Goal: Information Seeking & Learning: Learn about a topic

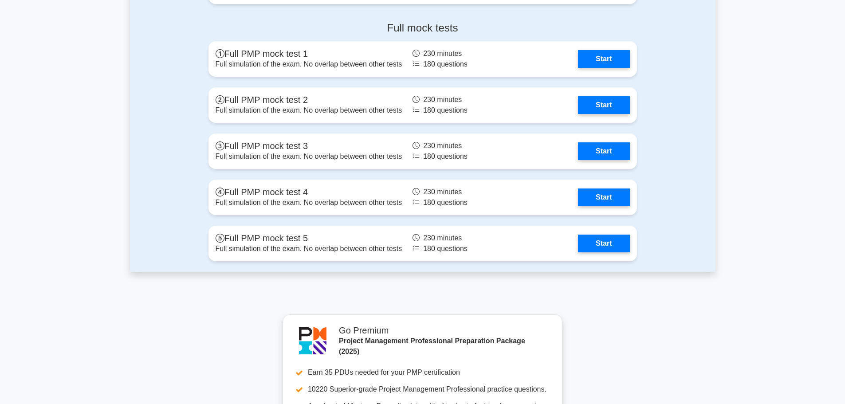
scroll to position [3193, 0]
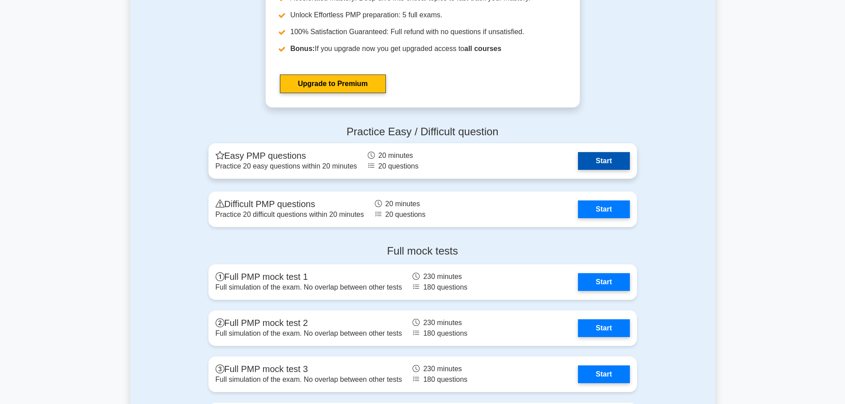
click at [606, 162] on link "Start" at bounding box center [603, 161] width 51 height 18
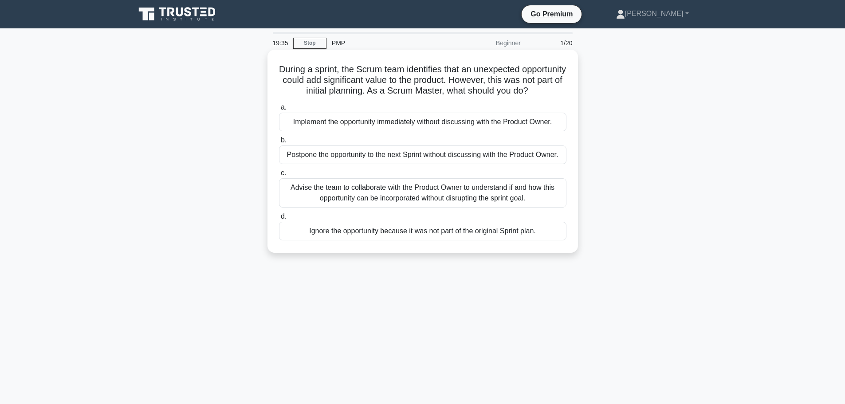
click at [436, 208] on div "Advise the team to collaborate with the Product Owner to understand if and how …" at bounding box center [422, 192] width 287 height 29
click at [279, 176] on input "c. Advise the team to collaborate with the Product Owner to understand if and h…" at bounding box center [279, 173] width 0 height 6
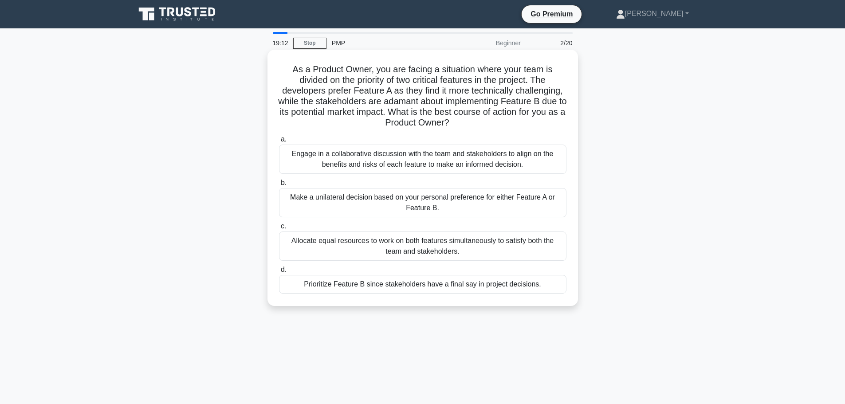
click at [454, 152] on div "Engage in a collaborative discussion with the team and stakeholders to align on…" at bounding box center [422, 159] width 287 height 29
click at [279, 142] on input "a. Engage in a collaborative discussion with the team and stakeholders to align…" at bounding box center [279, 140] width 0 height 6
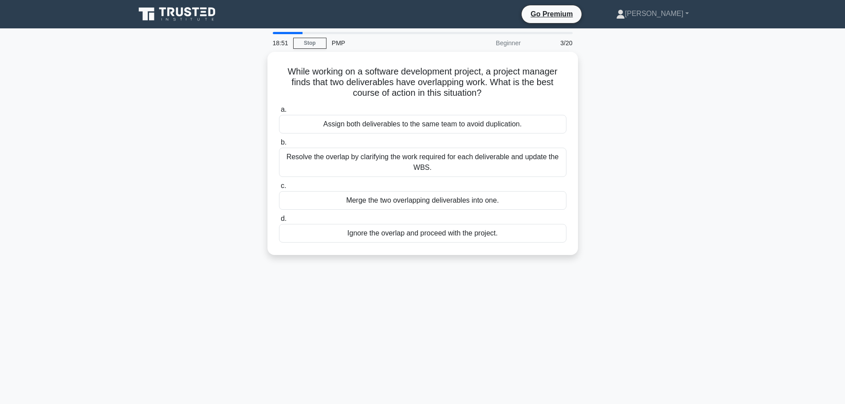
click at [454, 152] on div "Resolve the overlap by clarifying the work required for each deliverable and up…" at bounding box center [422, 162] width 287 height 29
click at [279, 145] on input "b. Resolve the overlap by clarifying the work required for each deliverable and…" at bounding box center [279, 143] width 0 height 6
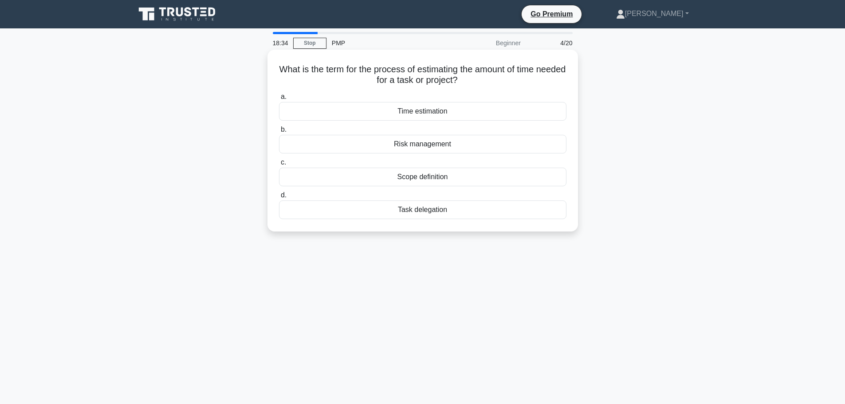
click at [459, 106] on div "Time estimation" at bounding box center [422, 111] width 287 height 19
click at [279, 100] on input "a. Time estimation" at bounding box center [279, 97] width 0 height 6
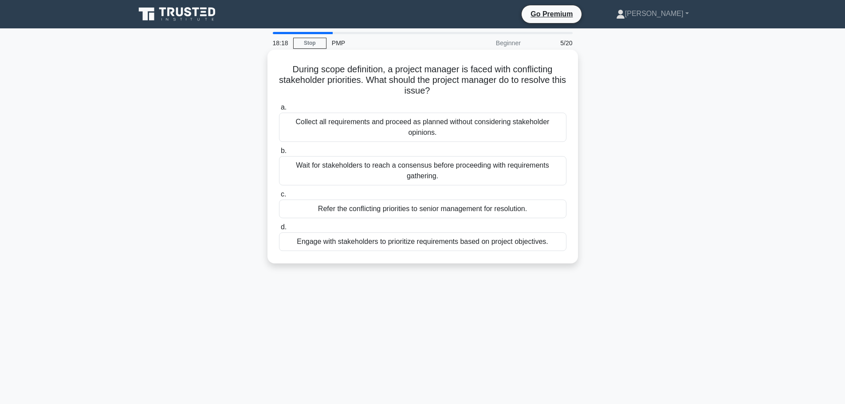
click at [507, 246] on div "Engage with stakeholders to prioritize requirements based on project objectives." at bounding box center [422, 241] width 287 height 19
click at [279, 230] on input "d. Engage with stakeholders to prioritize requirements based on project objecti…" at bounding box center [279, 227] width 0 height 6
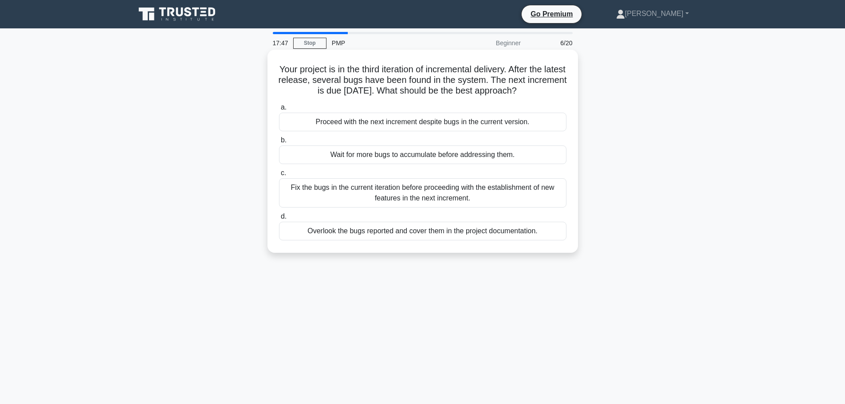
click at [514, 196] on div "Fix the bugs in the current iteration before proceeding with the establishment …" at bounding box center [422, 192] width 287 height 29
click at [279, 176] on input "c. Fix the bugs in the current iteration before proceeding with the establishme…" at bounding box center [279, 173] width 0 height 6
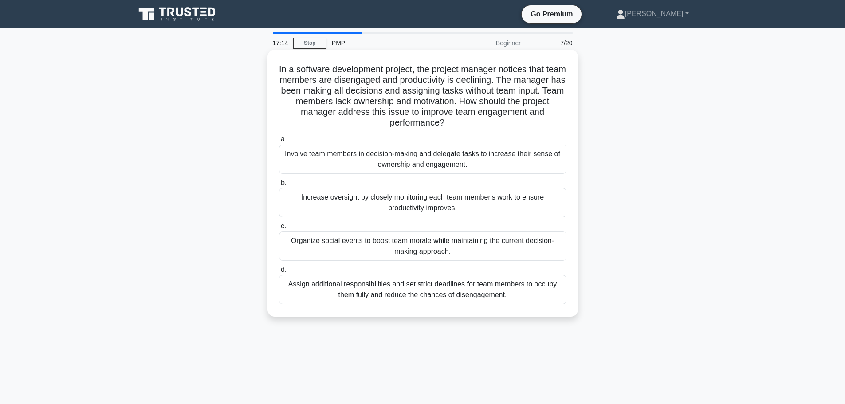
click at [537, 159] on div "Involve team members in decision-making and delegate tasks to increase their se…" at bounding box center [422, 159] width 287 height 29
click at [279, 142] on input "a. Involve team members in decision-making and delegate tasks to increase their…" at bounding box center [279, 140] width 0 height 6
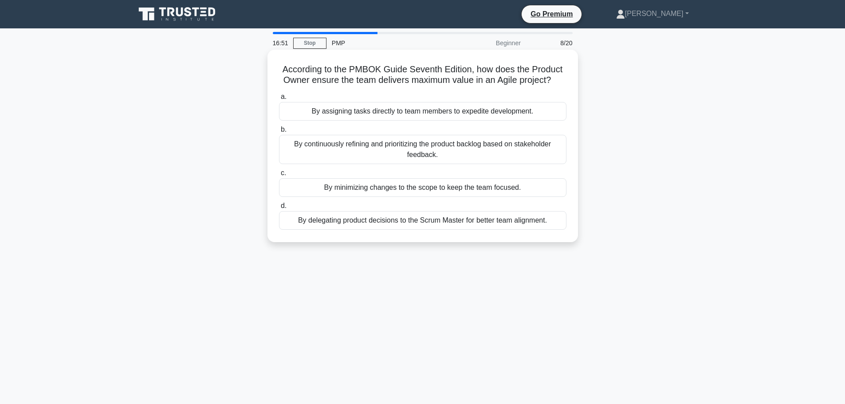
click at [538, 154] on div "By continuously refining and prioritizing the product backlog based on stakehol…" at bounding box center [422, 149] width 287 height 29
click at [279, 133] on input "b. By continuously refining and prioritizing the product backlog based on stake…" at bounding box center [279, 130] width 0 height 6
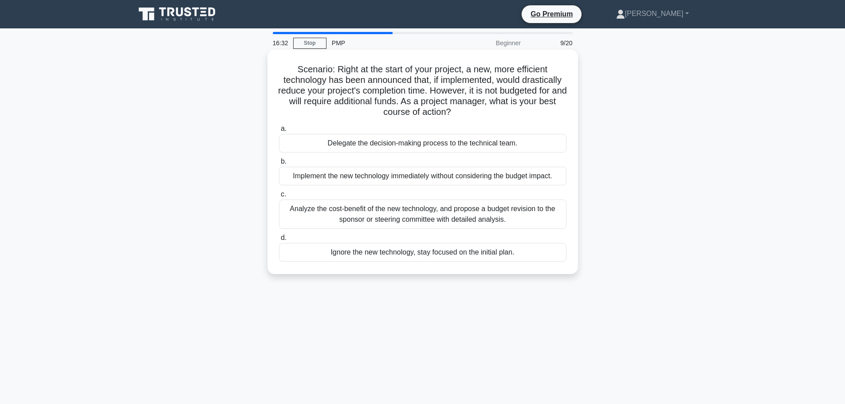
click at [519, 212] on div "Analyze the cost-benefit of the new technology, and propose a budget revision t…" at bounding box center [422, 214] width 287 height 29
click at [279, 197] on input "c. Analyze the cost-benefit of the new technology, and propose a budget revisio…" at bounding box center [279, 195] width 0 height 6
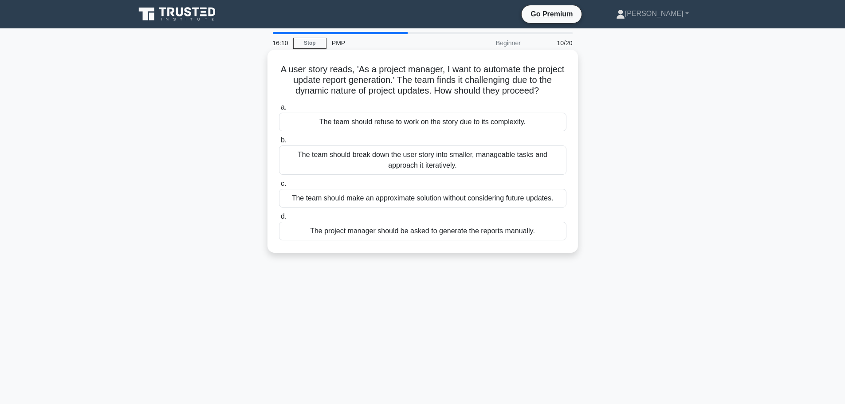
click at [454, 165] on div "The team should break down the user story into smaller, manageable tasks and ap…" at bounding box center [422, 159] width 287 height 29
click at [279, 143] on input "b. The team should break down the user story into smaller, manageable tasks and…" at bounding box center [279, 140] width 0 height 6
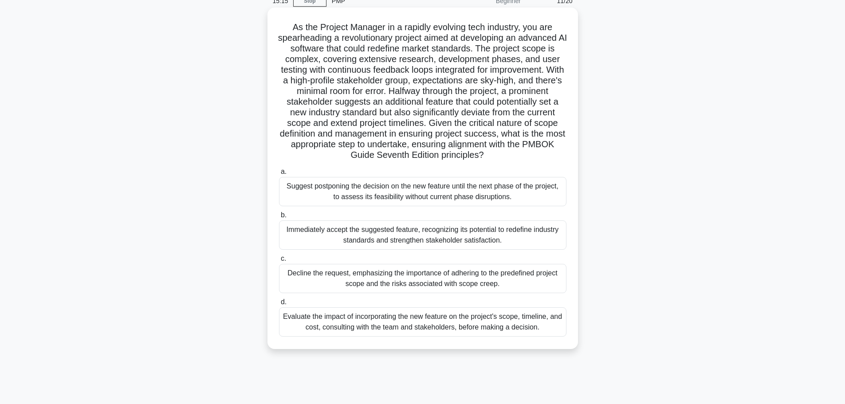
scroll to position [44, 0]
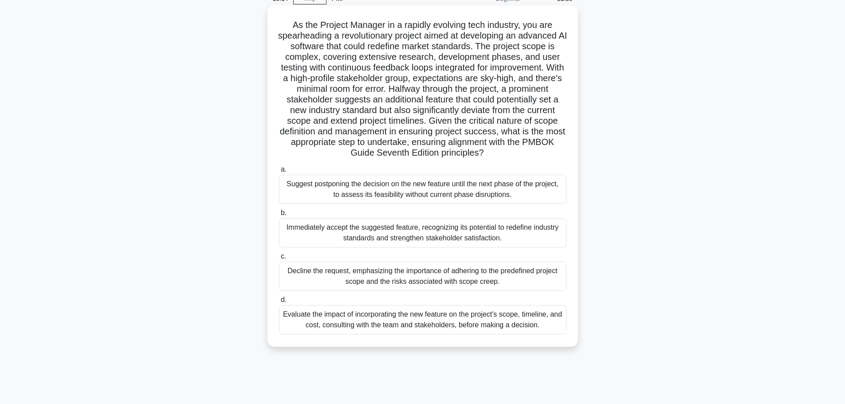
click at [442, 319] on div "Evaluate the impact of incorporating the new feature on the project's scope, ti…" at bounding box center [422, 319] width 287 height 29
click at [279, 303] on input "d. Evaluate the impact of incorporating the new feature on the project's scope,…" at bounding box center [279, 300] width 0 height 6
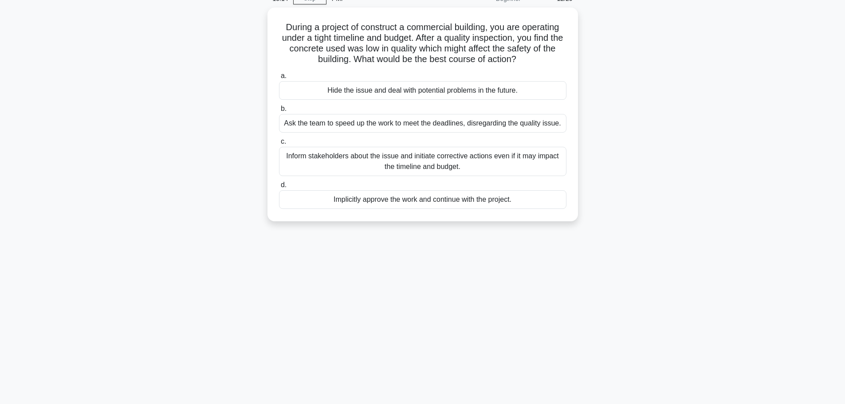
scroll to position [0, 0]
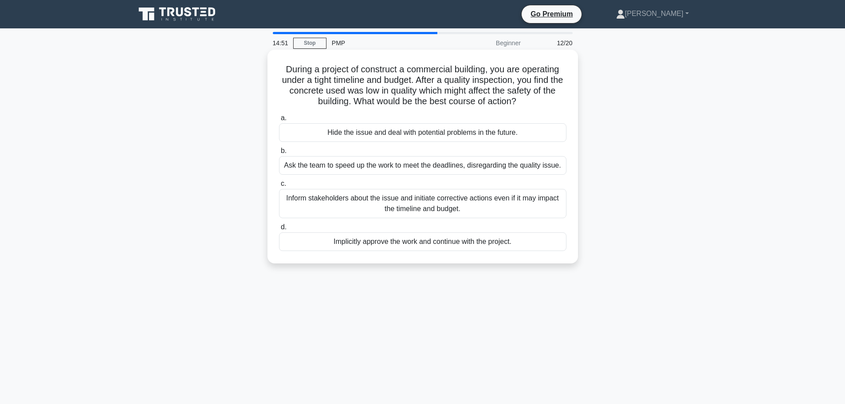
click at [459, 211] on div "Inform stakeholders about the issue and initiate corrective actions even if it …" at bounding box center [422, 203] width 287 height 29
click at [279, 187] on input "c. Inform stakeholders about the issue and initiate corrective actions even if …" at bounding box center [279, 184] width 0 height 6
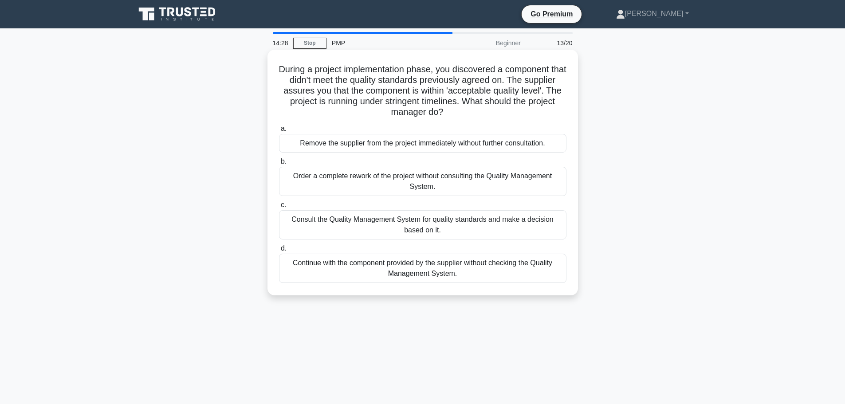
click at [456, 218] on div "Consult the Quality Management System for quality standards and make a decision…" at bounding box center [422, 224] width 287 height 29
click at [279, 208] on input "c. Consult the Quality Management System for quality standards and make a decis…" at bounding box center [279, 205] width 0 height 6
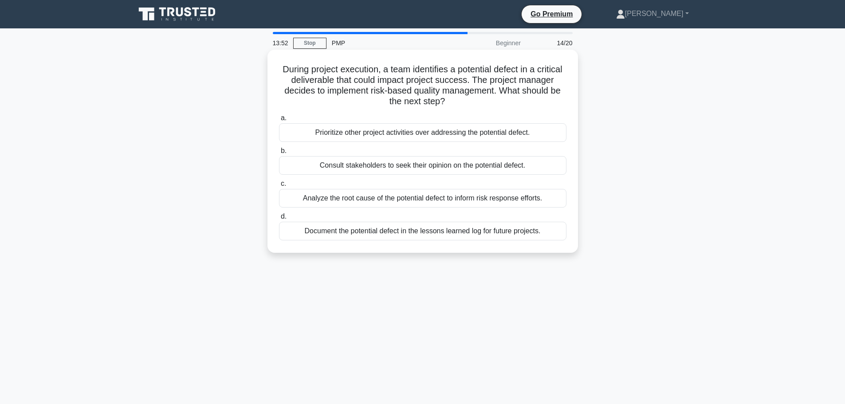
click at [458, 197] on div "Analyze the root cause of the potential defect to inform risk response efforts." at bounding box center [422, 198] width 287 height 19
click at [279, 187] on input "c. Analyze the root cause of the potential defect to inform risk response effor…" at bounding box center [279, 184] width 0 height 6
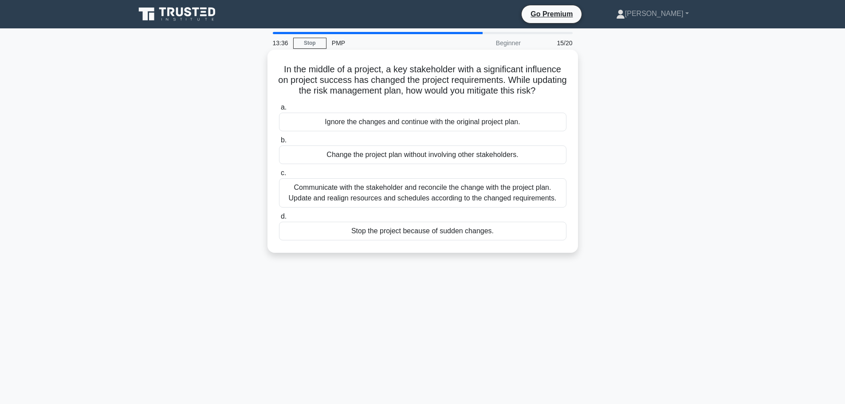
click at [455, 198] on div "Communicate with the stakeholder and reconcile the change with the project plan…" at bounding box center [422, 192] width 287 height 29
click at [279, 176] on input "c. Communicate with the stakeholder and reconcile the change with the project p…" at bounding box center [279, 173] width 0 height 6
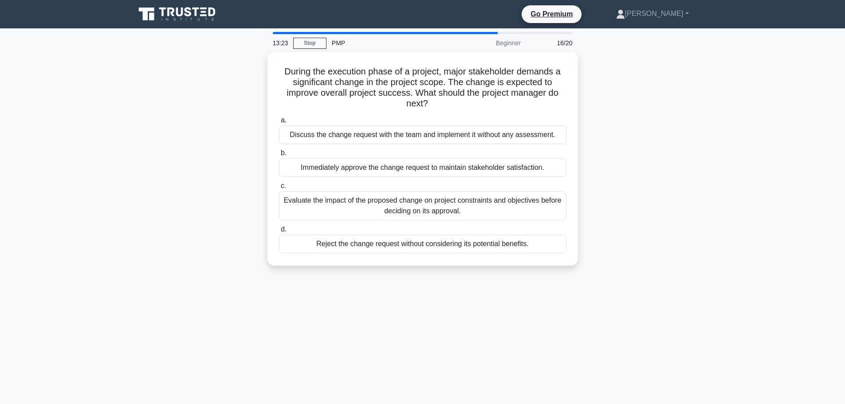
click at [455, 198] on div "Evaluate the impact of the proposed change on project constraints and objective…" at bounding box center [422, 205] width 287 height 29
click at [279, 189] on input "c. Evaluate the impact of the proposed change on project constraints and object…" at bounding box center [279, 186] width 0 height 6
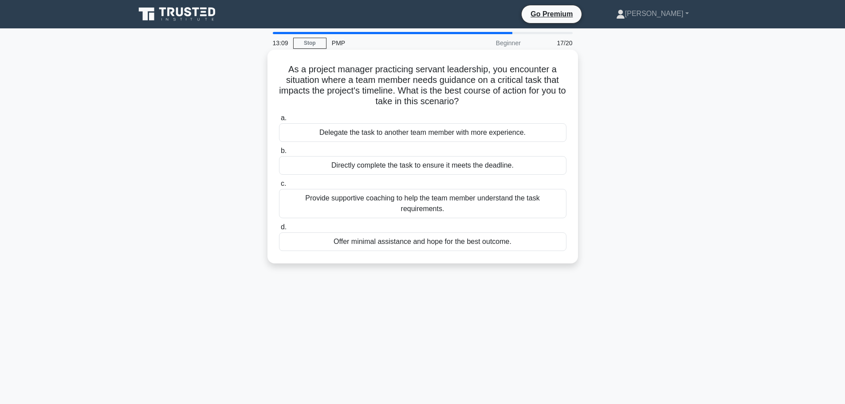
click at [455, 198] on div "Provide supportive coaching to help the team member understand the task require…" at bounding box center [422, 203] width 287 height 29
click at [279, 187] on input "c. Provide supportive coaching to help the team member understand the task requ…" at bounding box center [279, 184] width 0 height 6
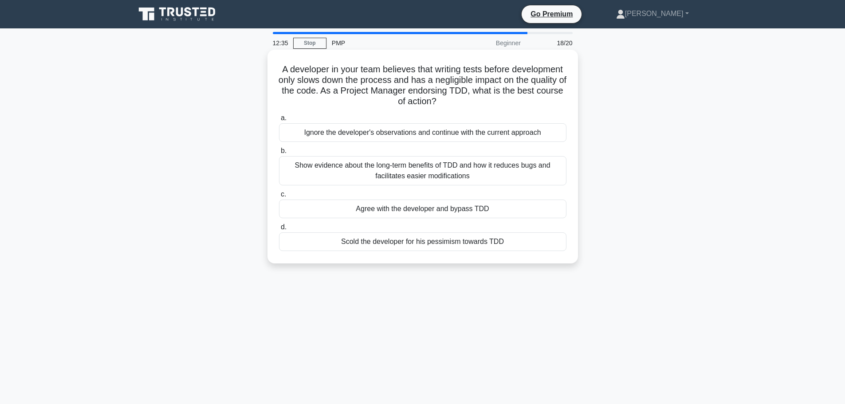
click at [457, 179] on div "Show evidence about the long-term benefits of TDD and how it reduces bugs and f…" at bounding box center [422, 170] width 287 height 29
click at [279, 154] on input "b. Show evidence about the long-term benefits of TDD and how it reduces bugs an…" at bounding box center [279, 151] width 0 height 6
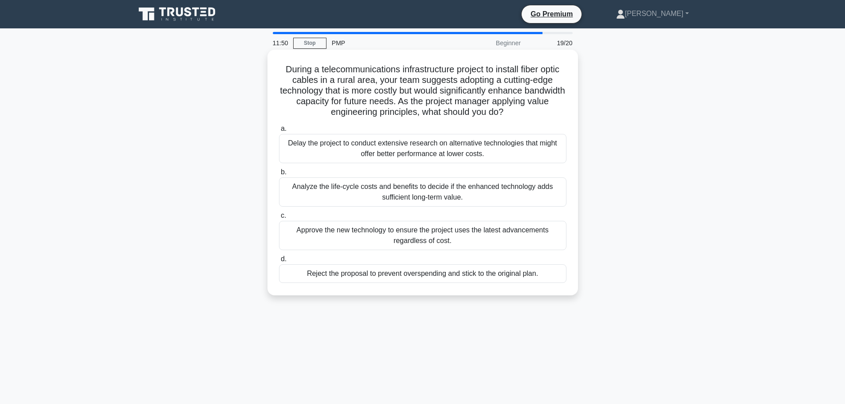
click at [488, 191] on div "Analyze the life-cycle costs and benefits to decide if the enhanced technology …" at bounding box center [422, 191] width 287 height 29
click at [279, 175] on input "b. Analyze the life-cycle costs and benefits to decide if the enhanced technolo…" at bounding box center [279, 172] width 0 height 6
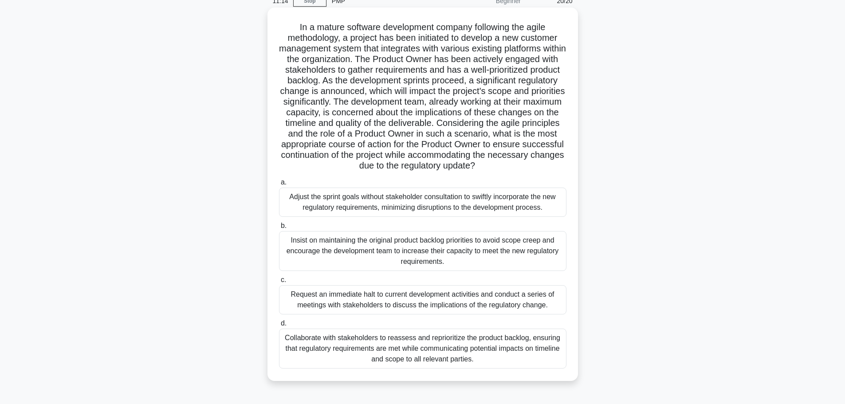
scroll to position [44, 0]
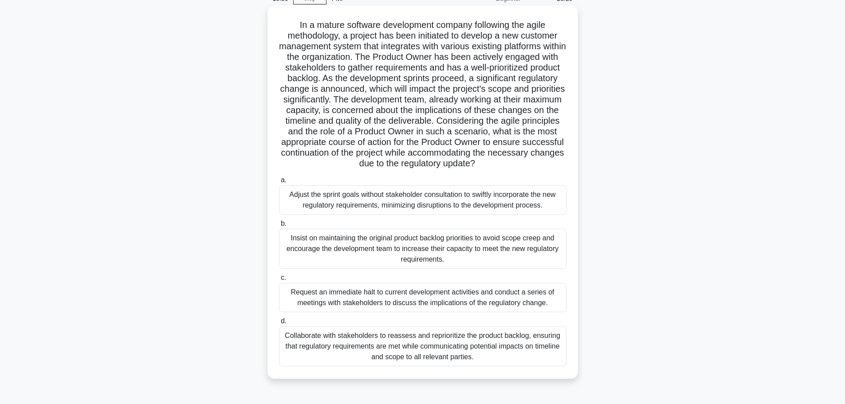
click at [461, 348] on div "Collaborate with stakeholders to reassess and reprioritize the product backlog,…" at bounding box center [422, 346] width 287 height 40
click at [279, 324] on input "d. Collaborate with stakeholders to reassess and reprioritize the product backl…" at bounding box center [279, 321] width 0 height 6
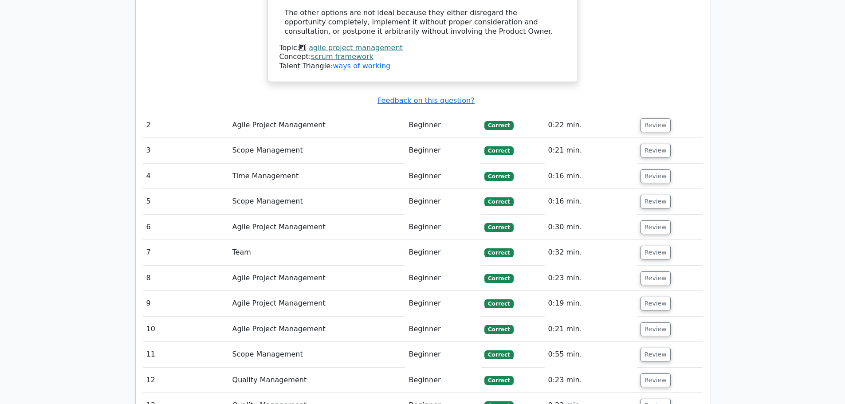
scroll to position [1463, 0]
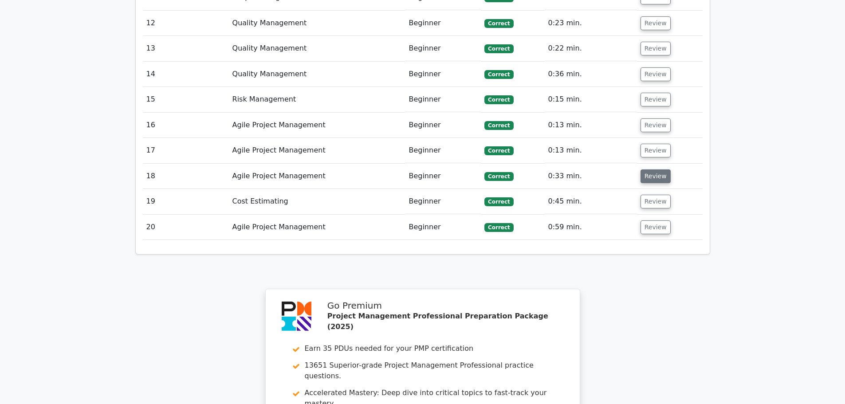
click at [657, 169] on button "Review" at bounding box center [655, 176] width 30 height 14
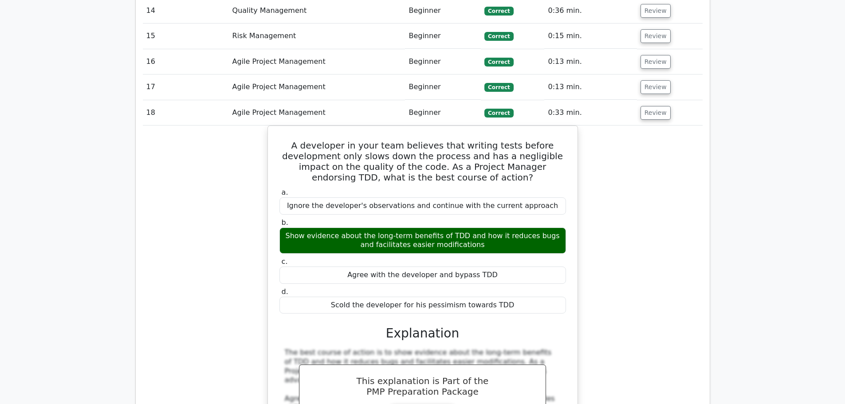
scroll to position [1552, 0]
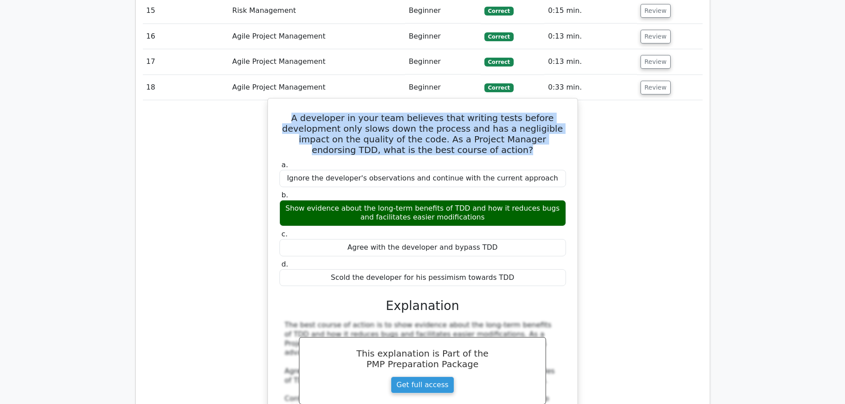
drag, startPoint x: 304, startPoint y: 66, endPoint x: 478, endPoint y: 96, distance: 176.4
click at [478, 113] on h5 "A developer in your team believes that writing tests before development only sl…" at bounding box center [422, 134] width 288 height 43
copy h5 "A developer in your team believes that writing tests before development only sl…"
drag, startPoint x: 292, startPoint y: 158, endPoint x: 473, endPoint y: 169, distance: 181.7
click at [473, 200] on div "Show evidence about the long-term benefits of TDD and how it reduces bugs and f…" at bounding box center [422, 213] width 286 height 27
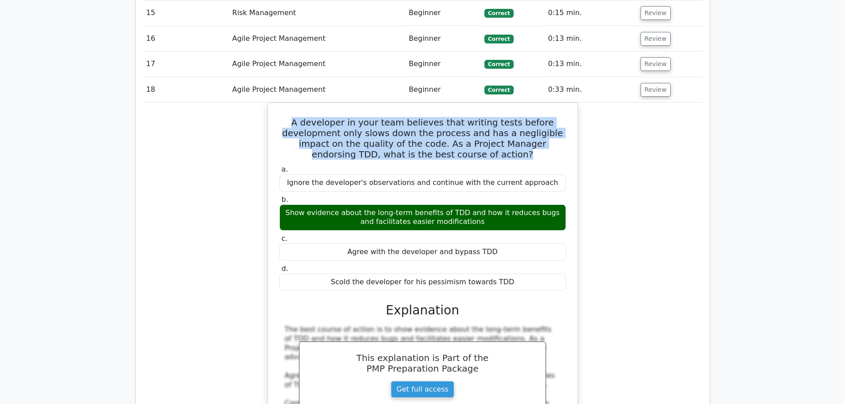
copy div "Show evidence about the long-term benefits of TDD and how it reduces bugs and f…"
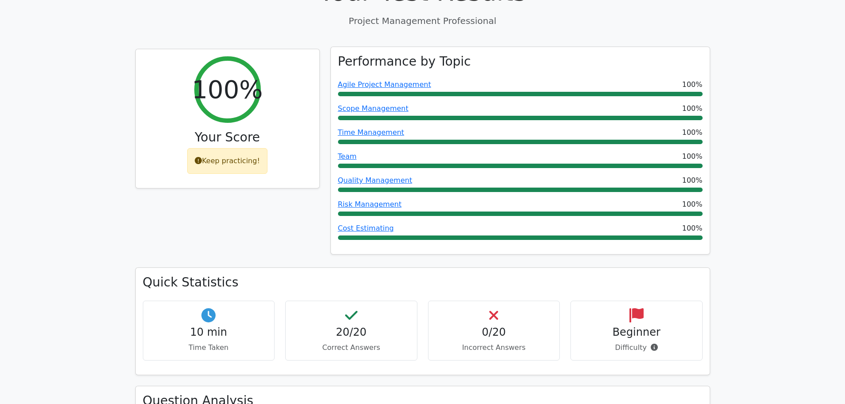
scroll to position [310, 0]
